Goal: Navigation & Orientation: Find specific page/section

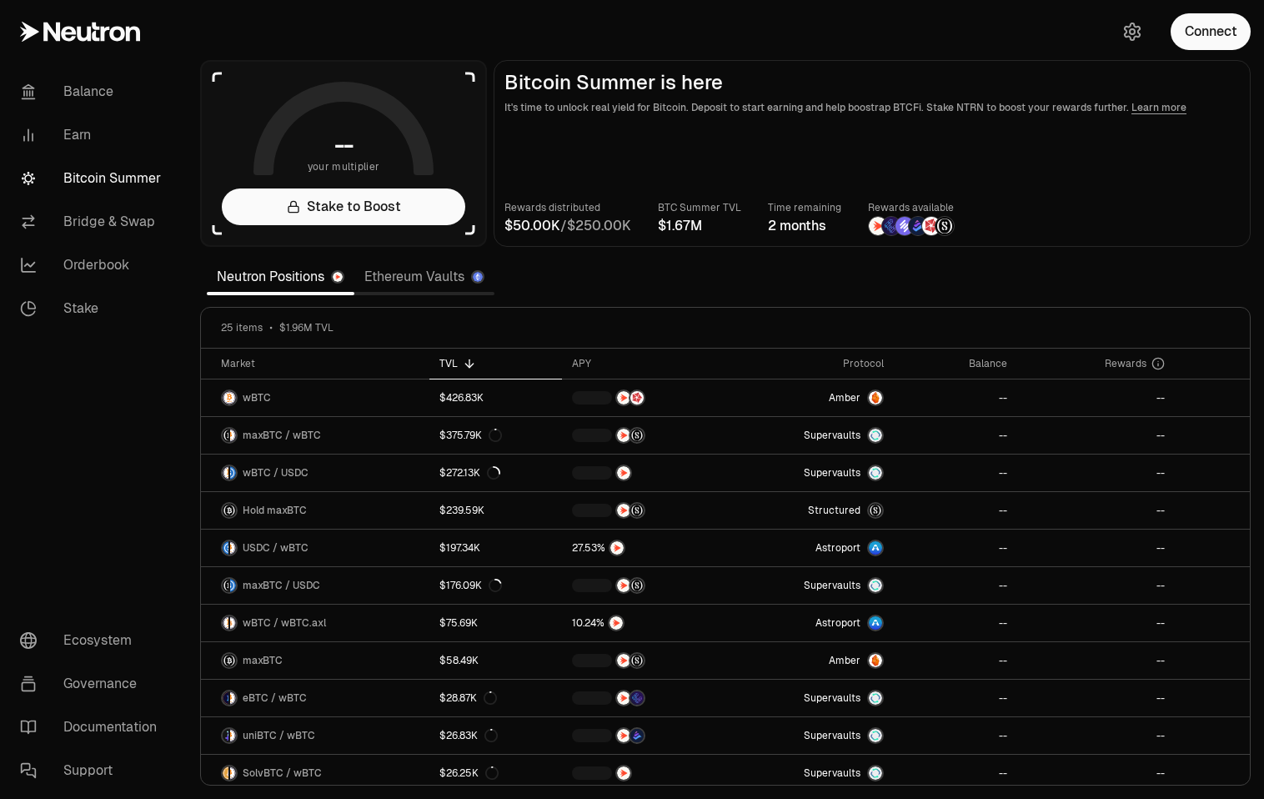
click at [426, 278] on link "Ethereum Vaults" at bounding box center [424, 276] width 140 height 33
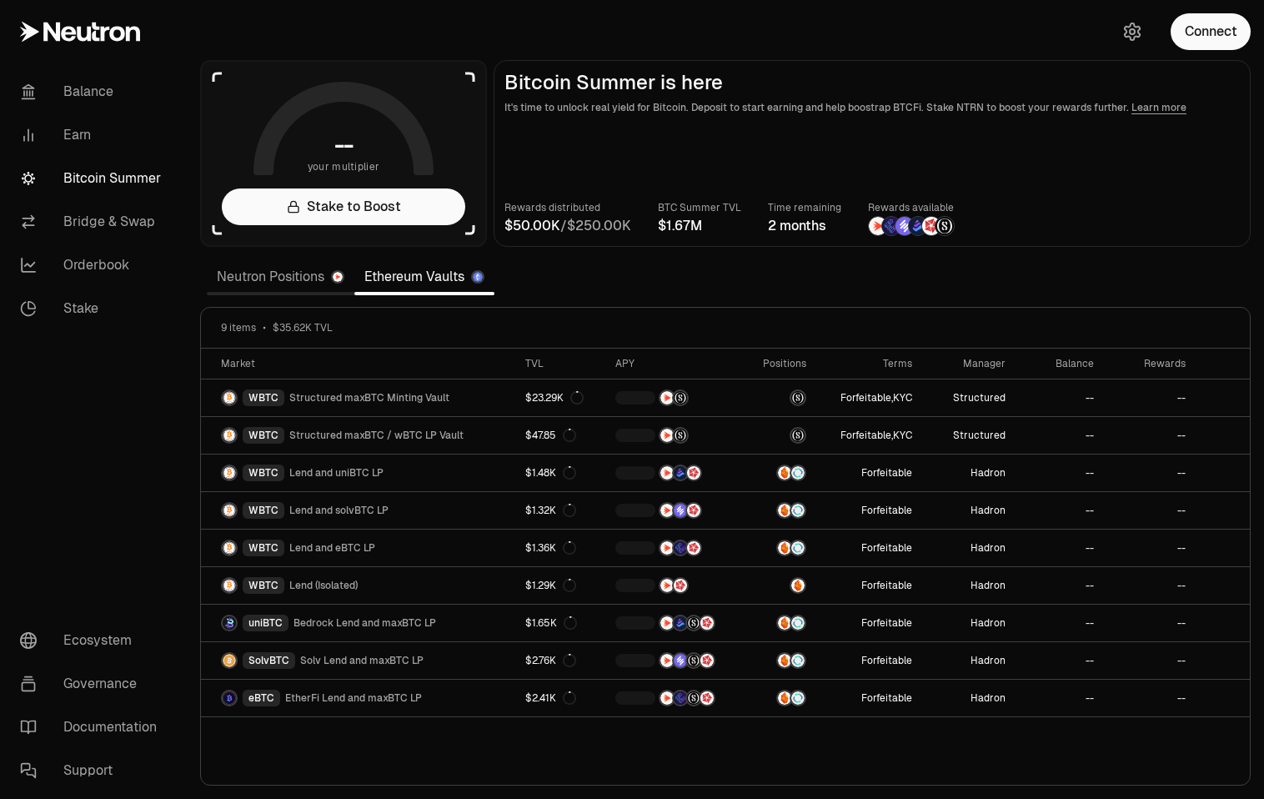
click at [297, 275] on link "Neutron Positions" at bounding box center [281, 276] width 148 height 33
